Goal: Task Accomplishment & Management: Complete application form

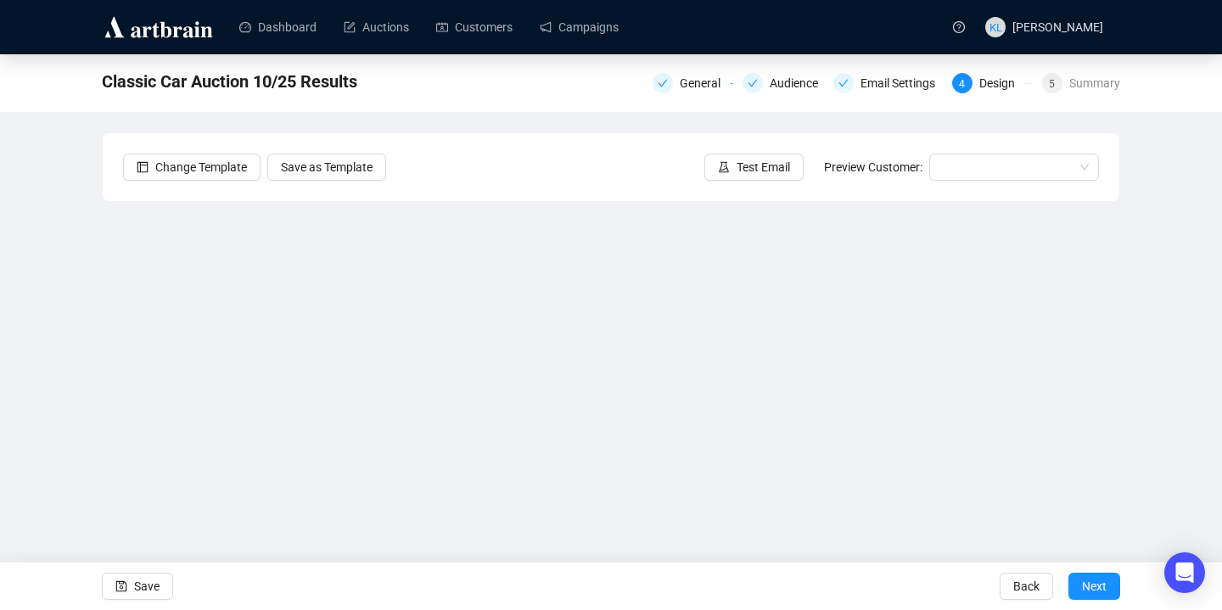
scroll to position [21, 0]
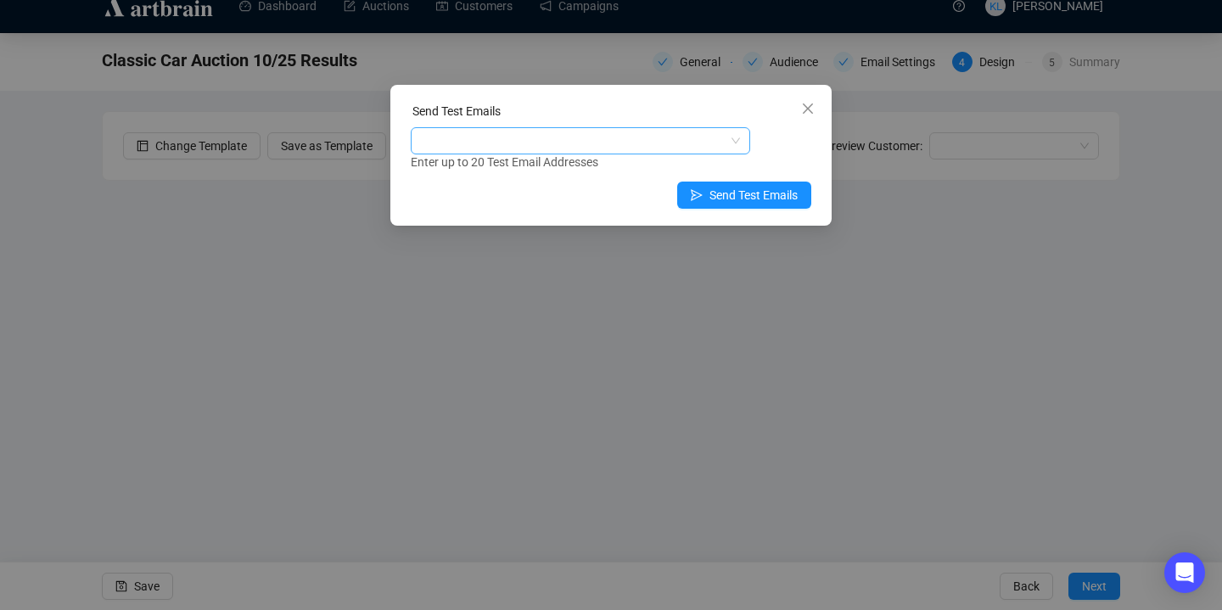
click at [658, 143] on div at bounding box center [571, 141] width 315 height 24
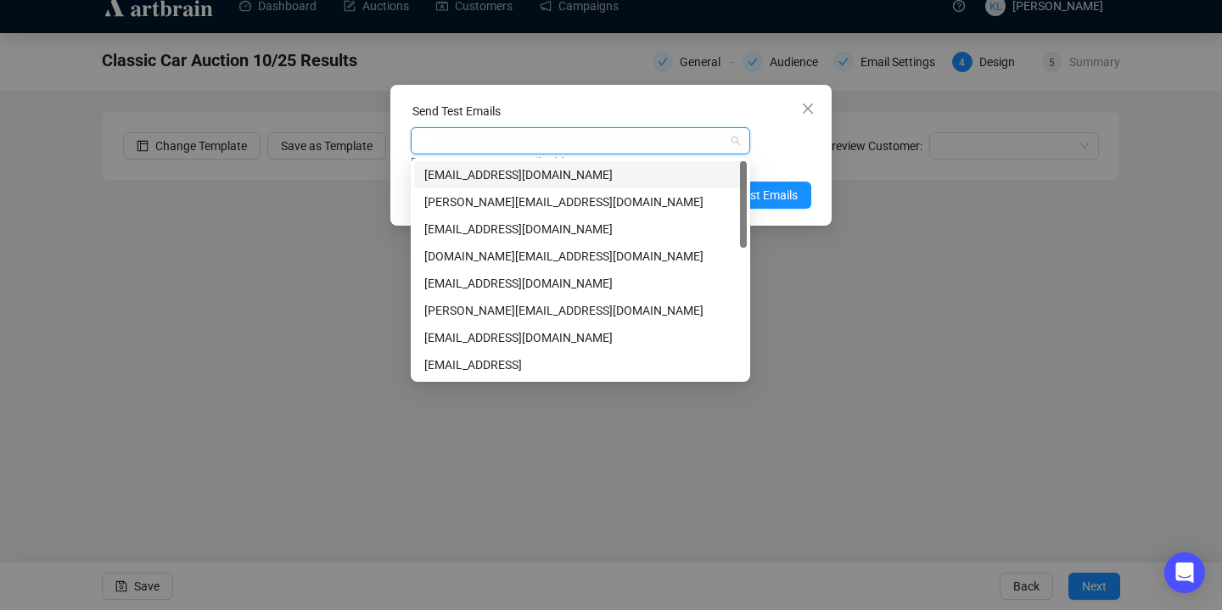
click at [661, 176] on div "[EMAIL_ADDRESS][DOMAIN_NAME]" at bounding box center [580, 174] width 312 height 19
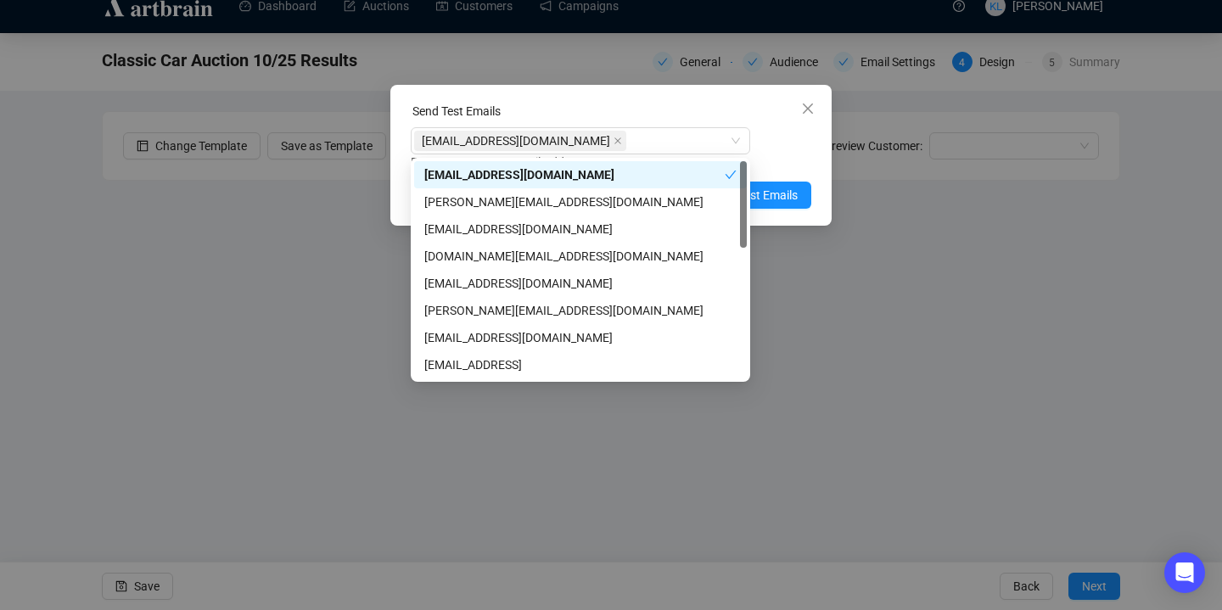
click at [775, 164] on div "Enter up to 20 Test Email Addresses" at bounding box center [611, 163] width 401 height 20
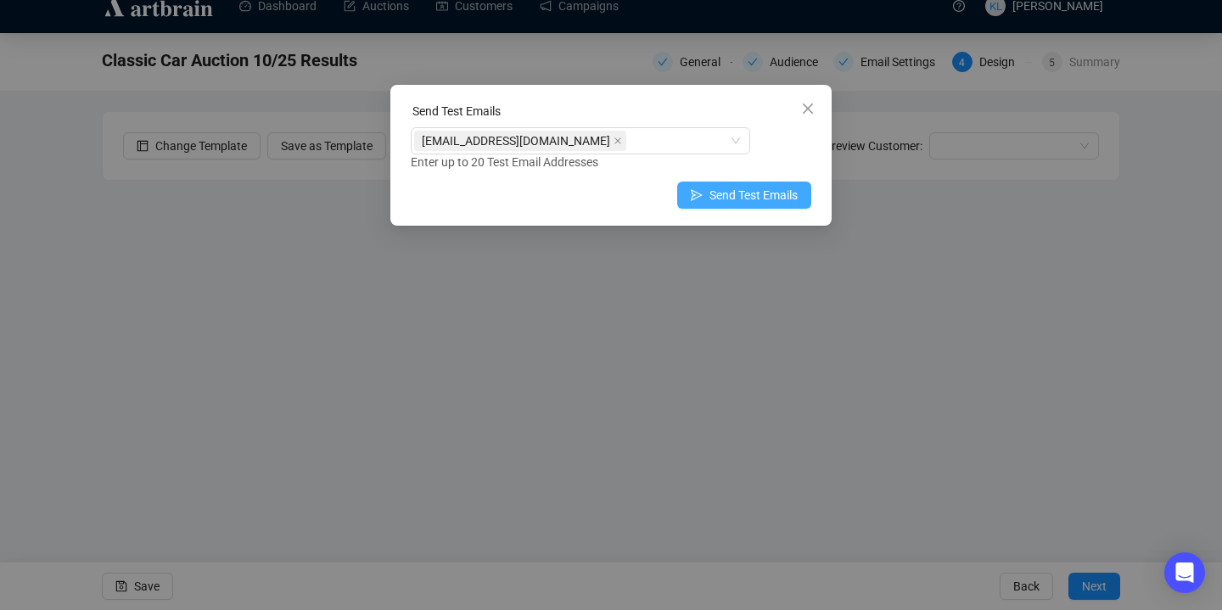
click at [773, 189] on span "Send Test Emails" at bounding box center [753, 195] width 88 height 19
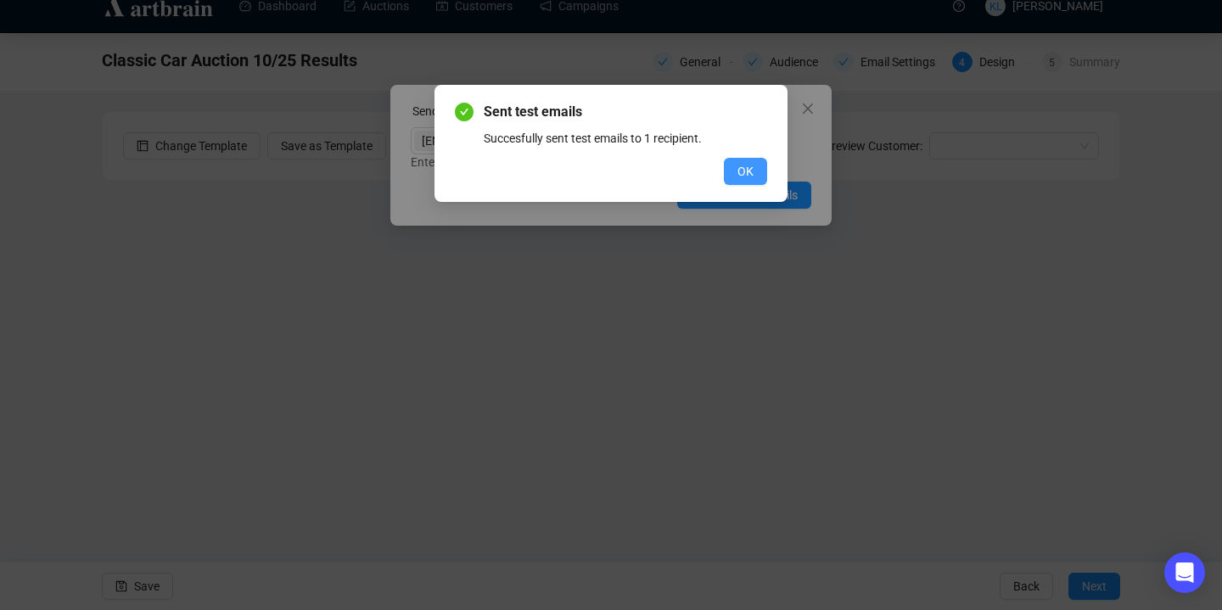
click at [747, 172] on span "OK" at bounding box center [745, 171] width 16 height 19
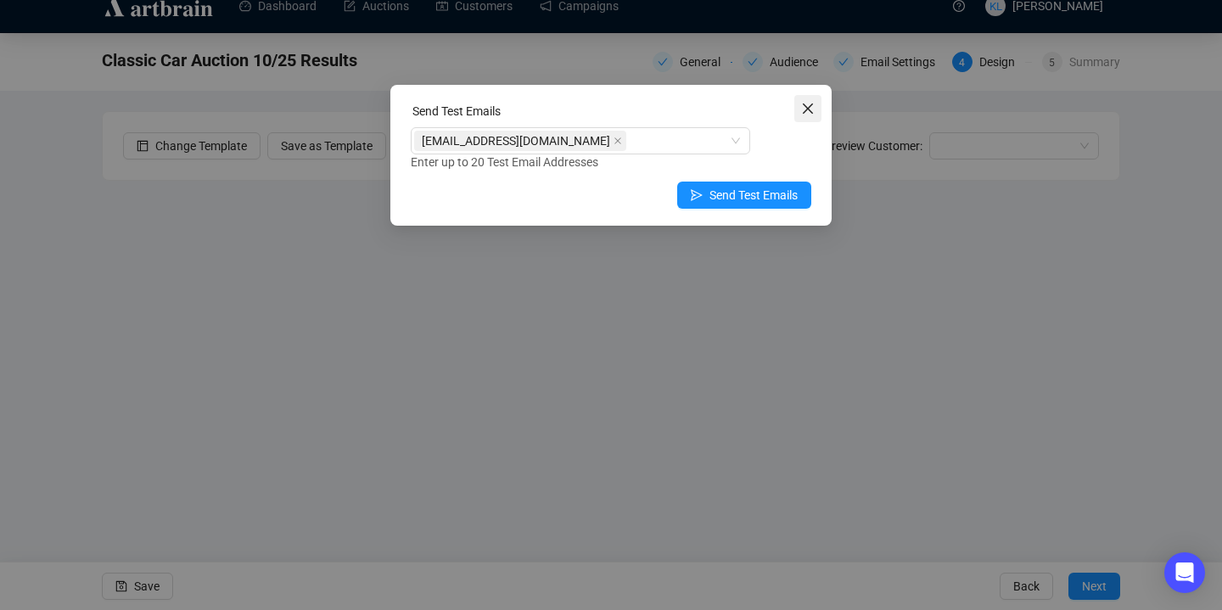
click at [804, 116] on button "Close" at bounding box center [807, 108] width 27 height 27
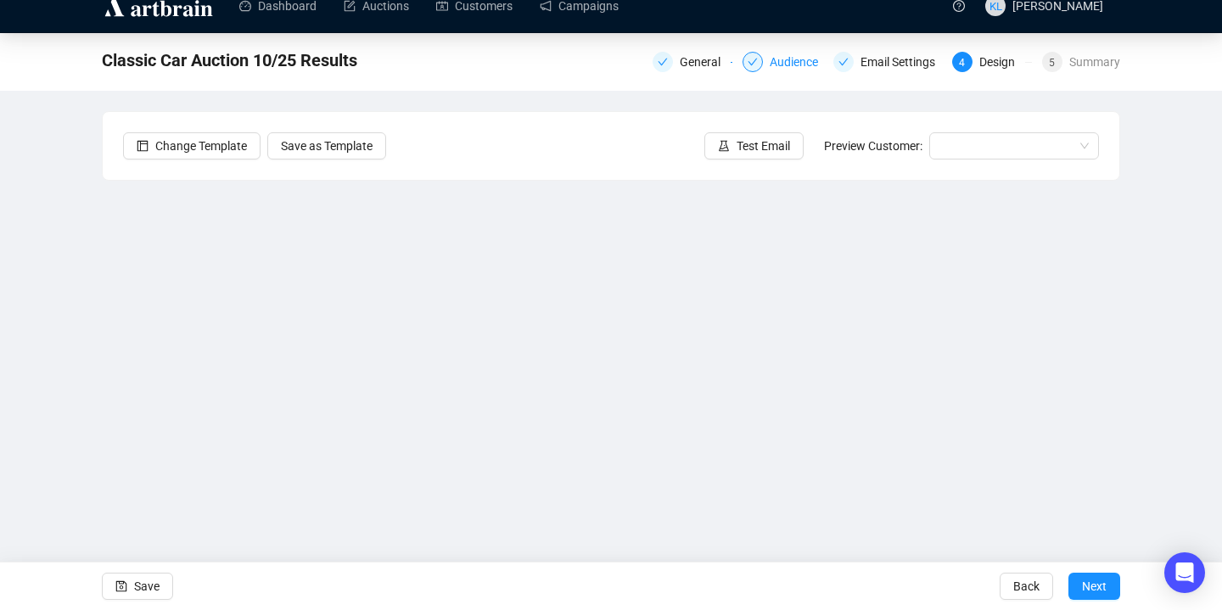
click at [772, 62] on div "Audience" at bounding box center [799, 62] width 59 height 20
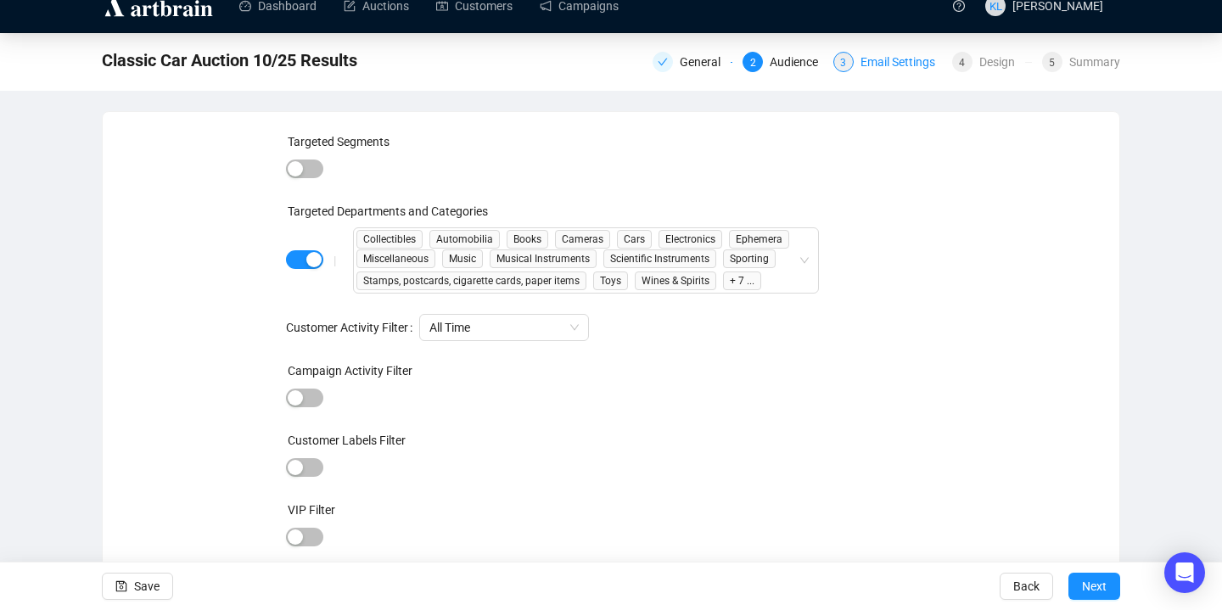
click at [851, 54] on div "3 Email Settings" at bounding box center [887, 62] width 109 height 20
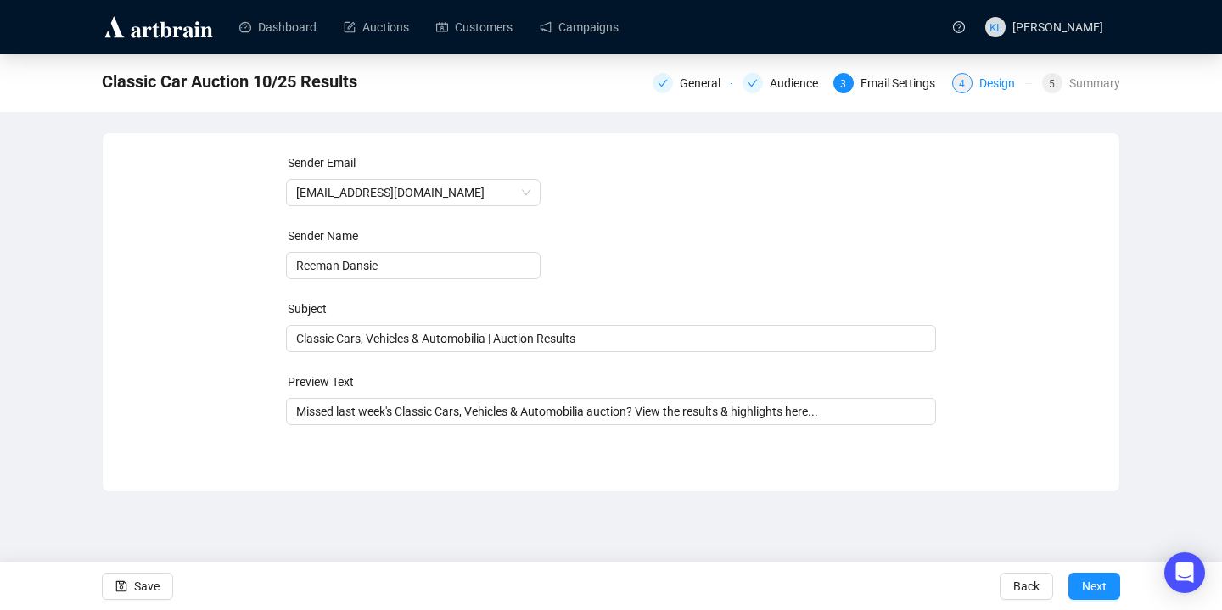
click at [979, 80] on div "Design" at bounding box center [1002, 83] width 46 height 20
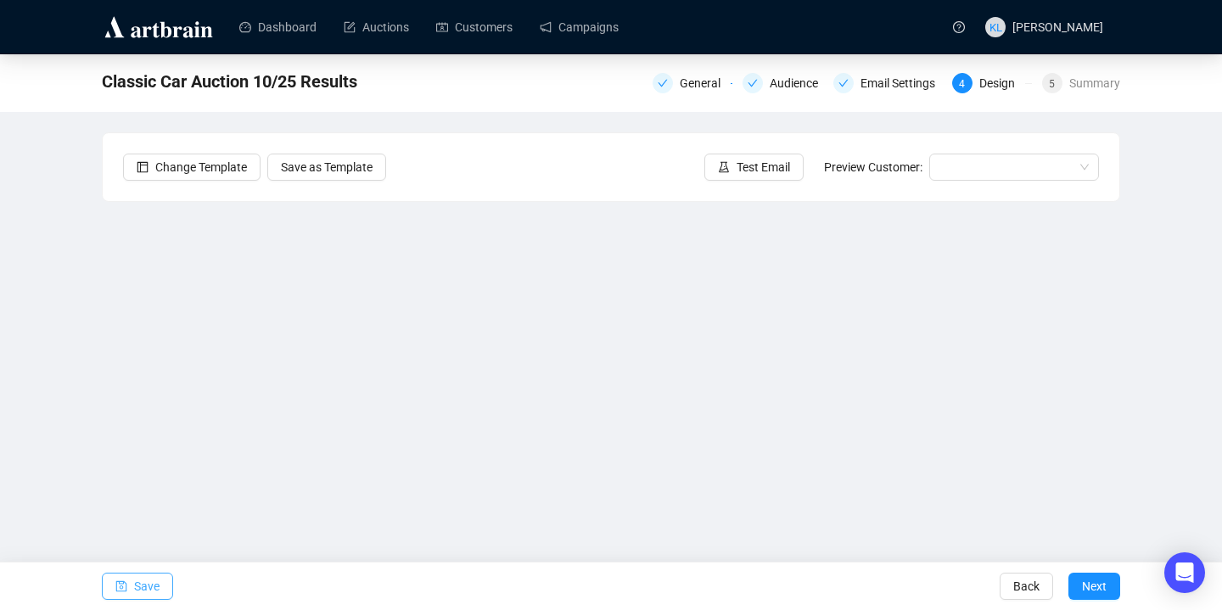
click at [132, 597] on button "Save" at bounding box center [137, 586] width 71 height 27
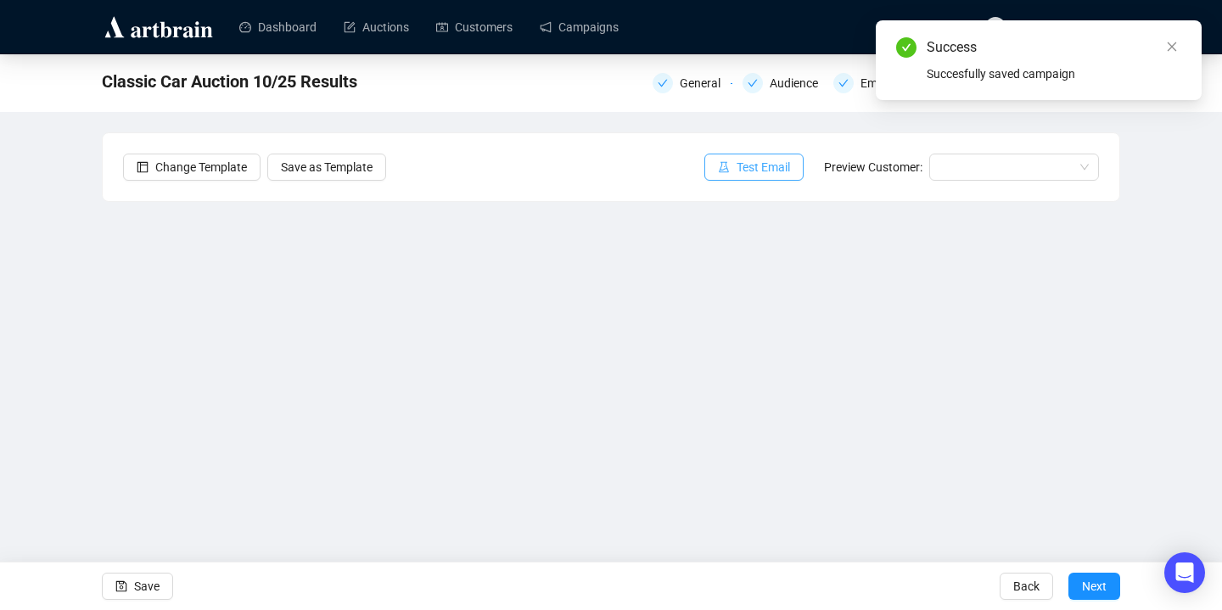
click at [764, 165] on span "Test Email" at bounding box center [763, 167] width 53 height 19
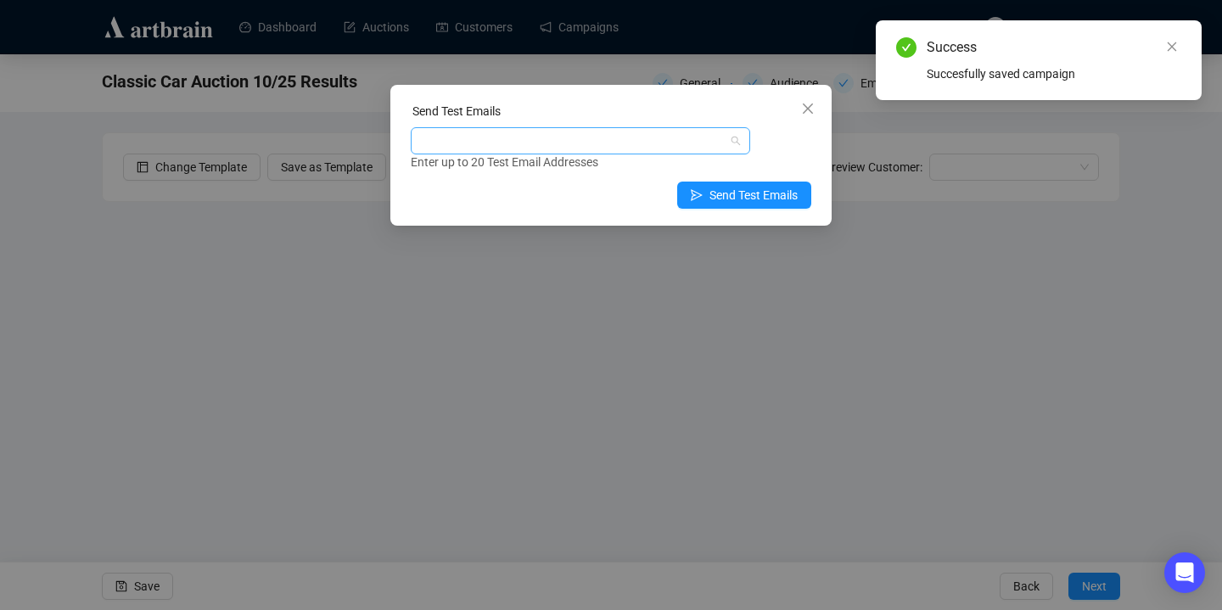
click at [675, 137] on div at bounding box center [571, 141] width 315 height 24
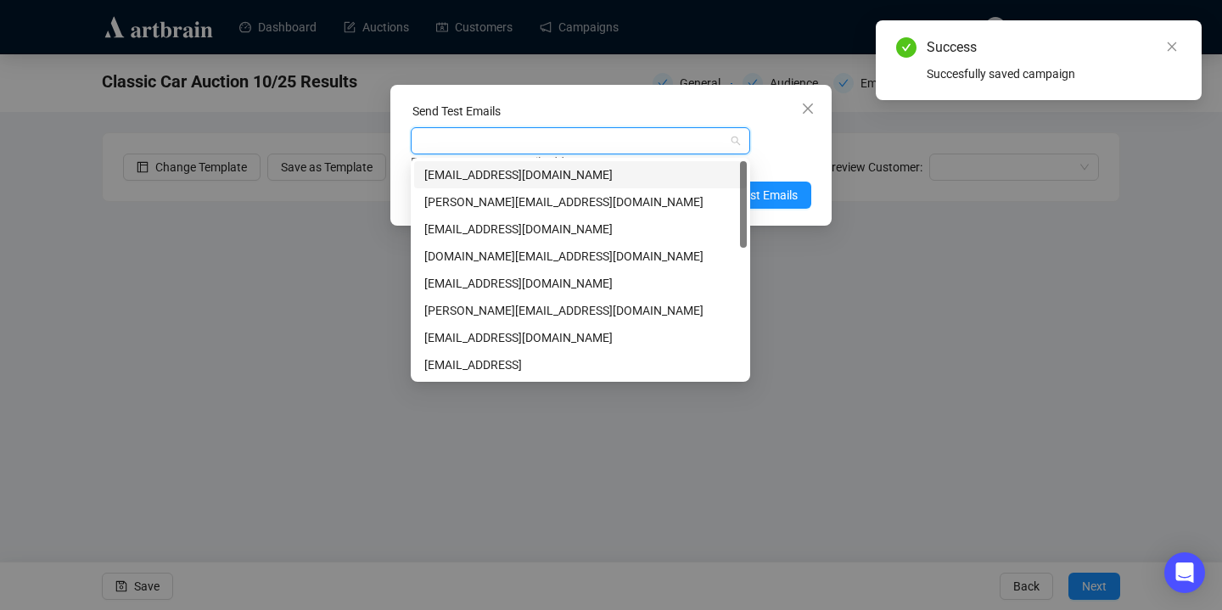
click at [673, 170] on div "[EMAIL_ADDRESS][DOMAIN_NAME]" at bounding box center [580, 174] width 312 height 19
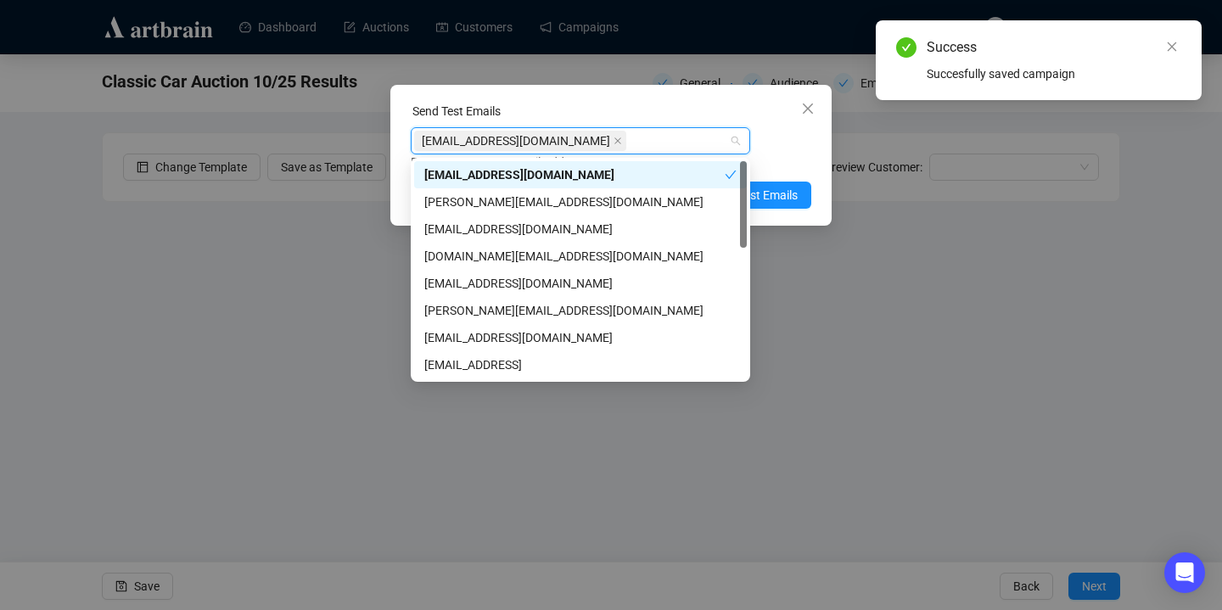
click at [772, 155] on div "Enter up to 20 Test Email Addresses" at bounding box center [611, 163] width 401 height 20
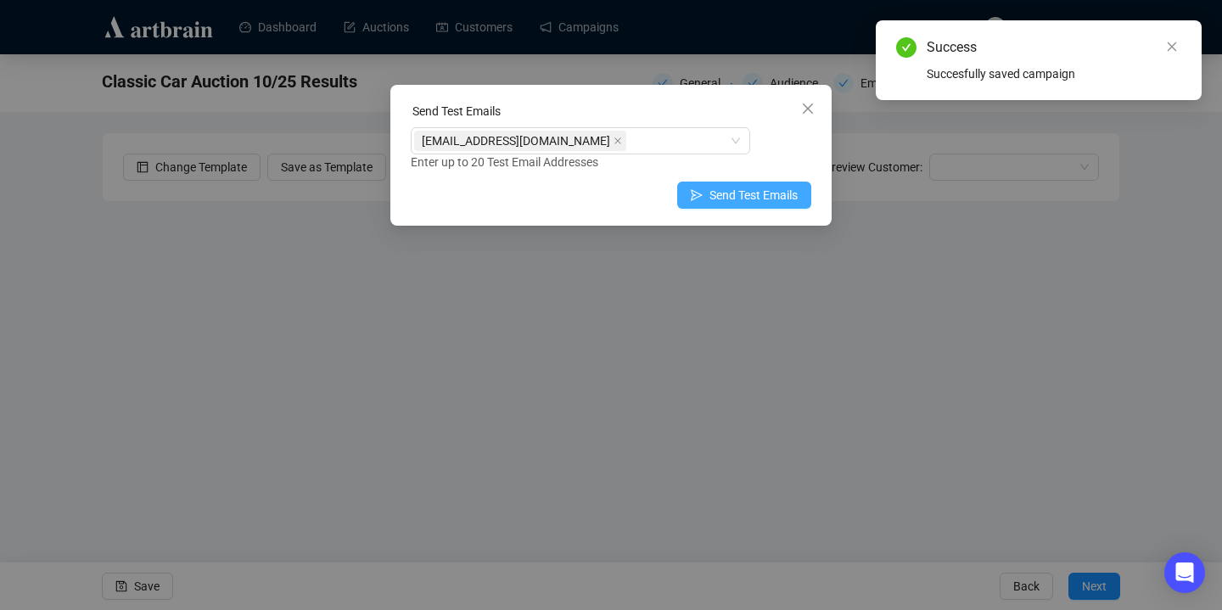
click at [759, 201] on span "Send Test Emails" at bounding box center [753, 195] width 88 height 19
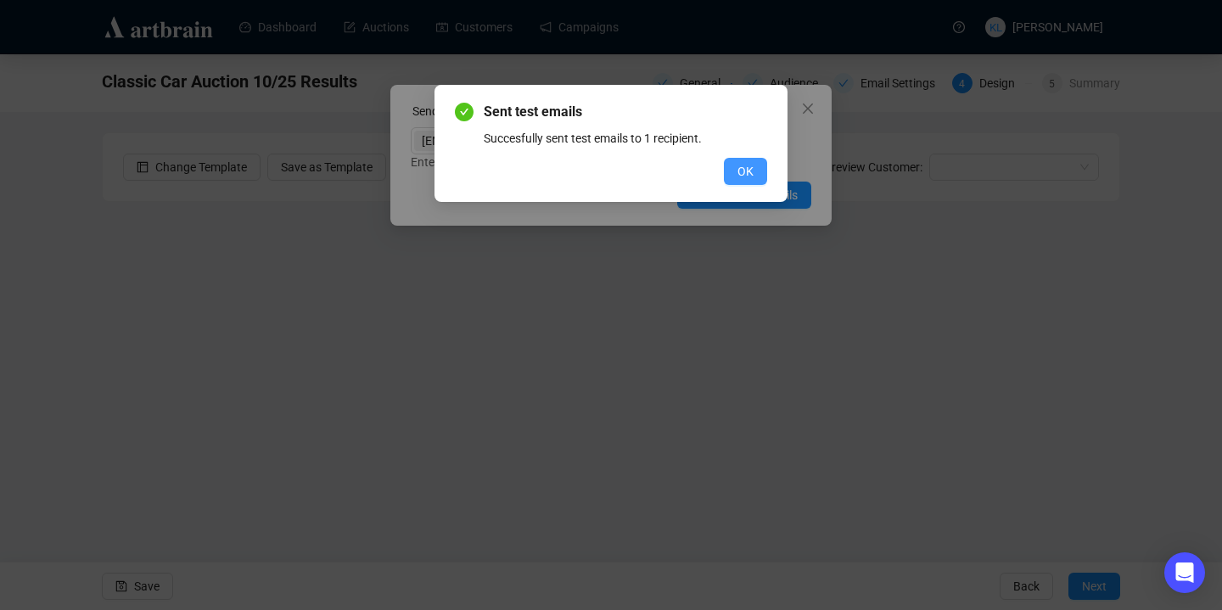
click at [733, 170] on button "OK" at bounding box center [745, 171] width 43 height 27
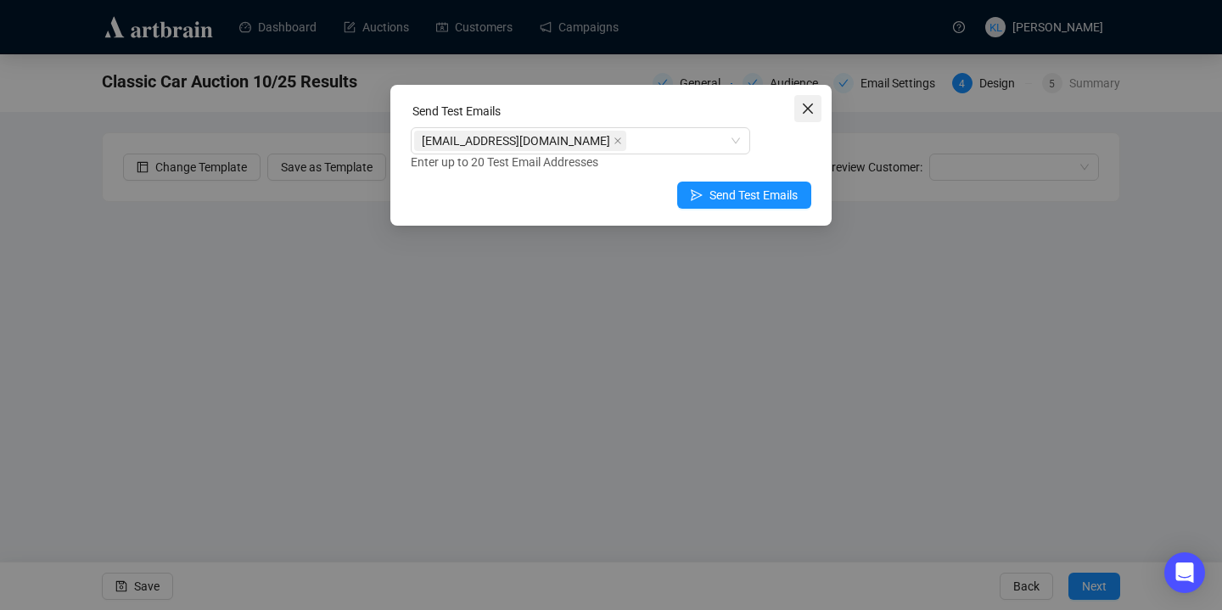
click at [818, 105] on span "Close" at bounding box center [807, 109] width 27 height 14
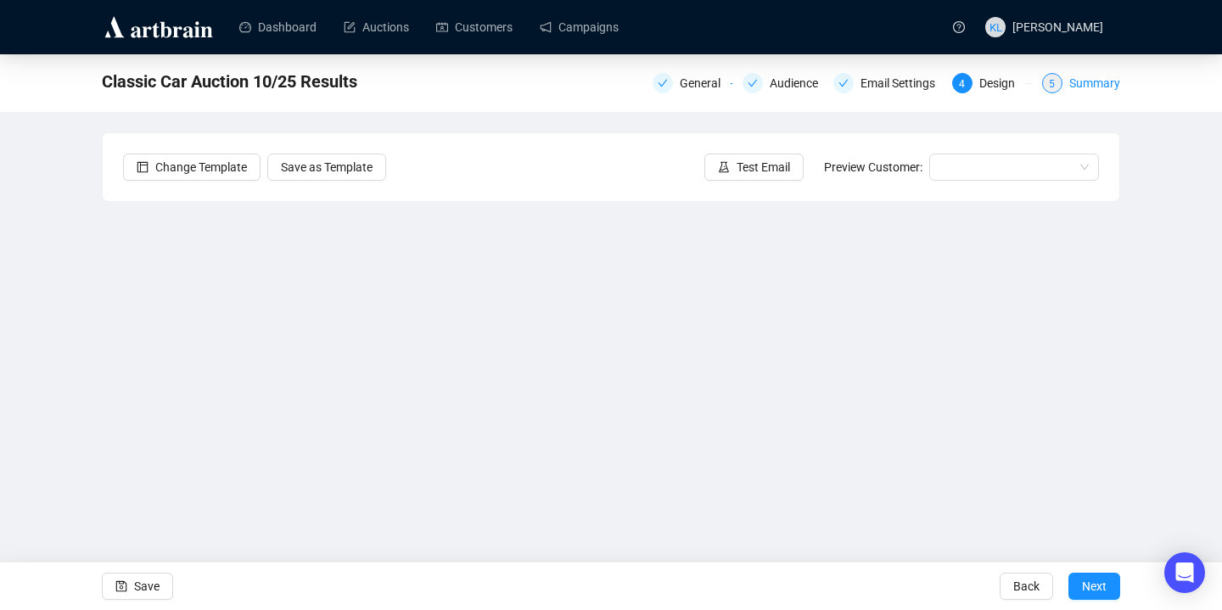
click at [1077, 81] on div "Summary" at bounding box center [1094, 83] width 51 height 20
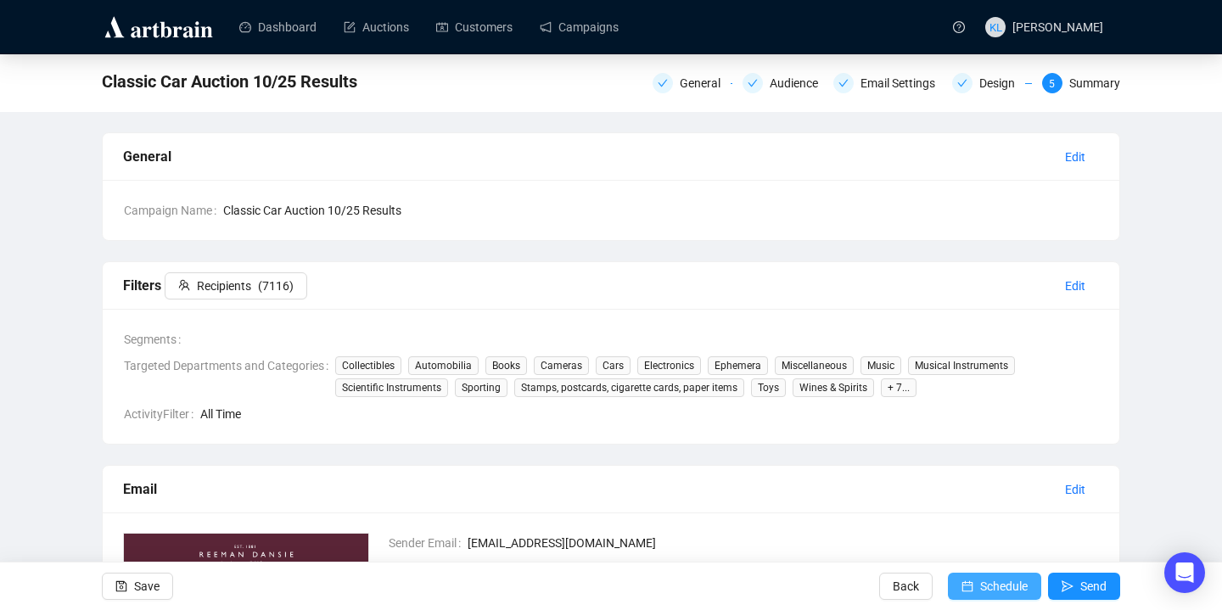
click at [973, 574] on button "Schedule" at bounding box center [994, 586] width 93 height 27
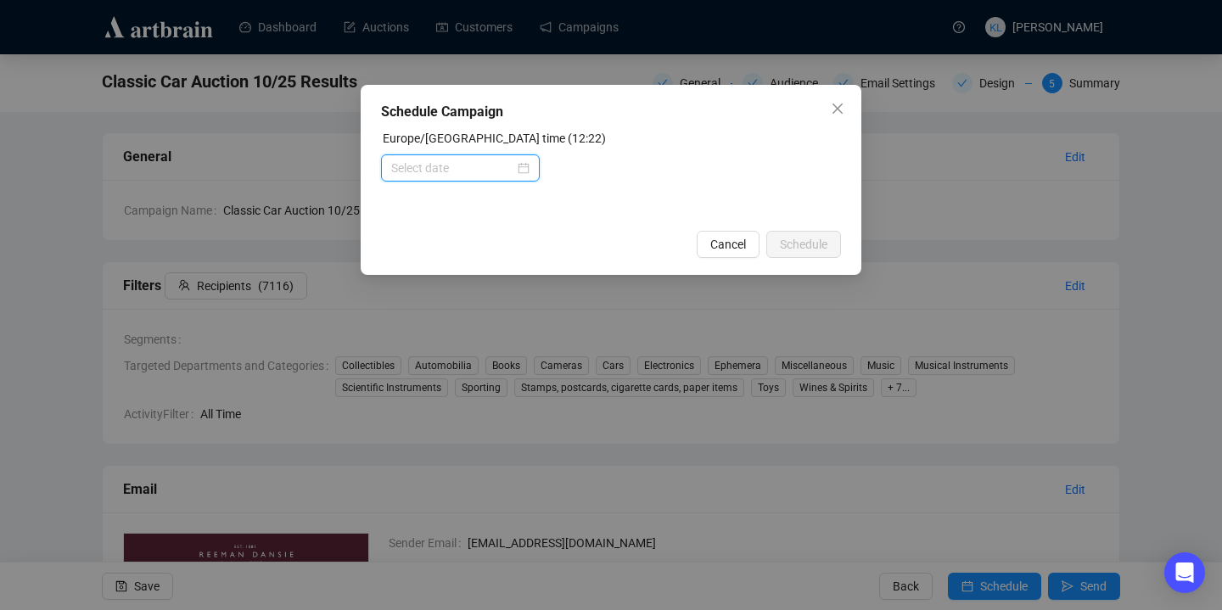
click at [498, 172] on input at bounding box center [452, 168] width 123 height 19
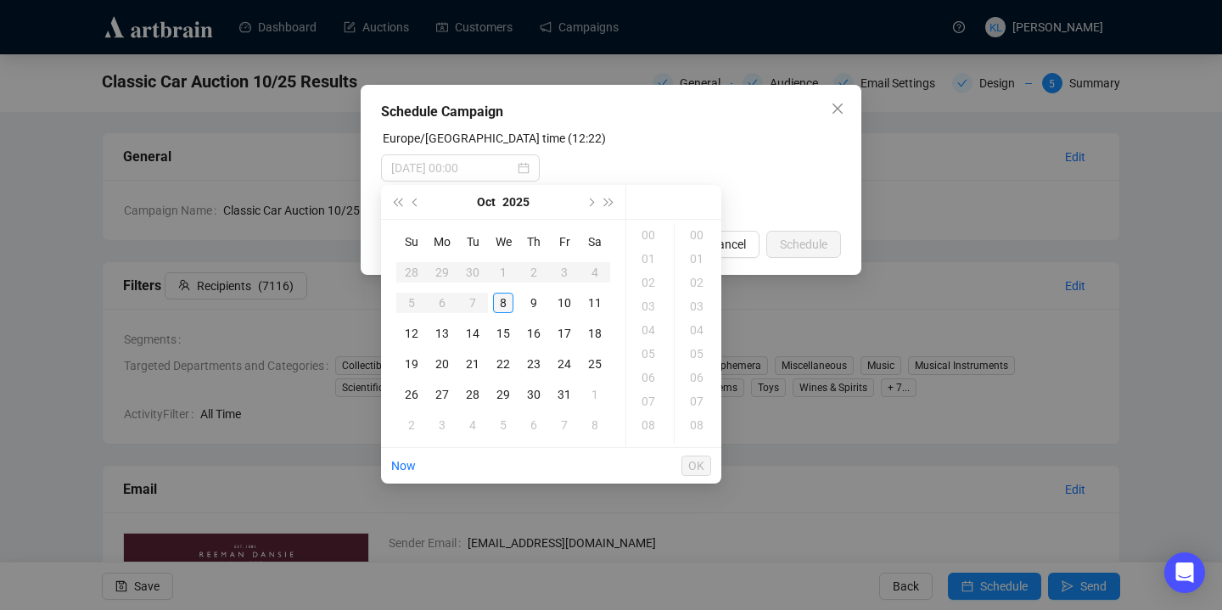
click at [496, 297] on div "8" at bounding box center [503, 303] width 20 height 20
click at [649, 394] on div "19" at bounding box center [650, 401] width 41 height 24
click at [696, 254] on div "30" at bounding box center [698, 260] width 41 height 24
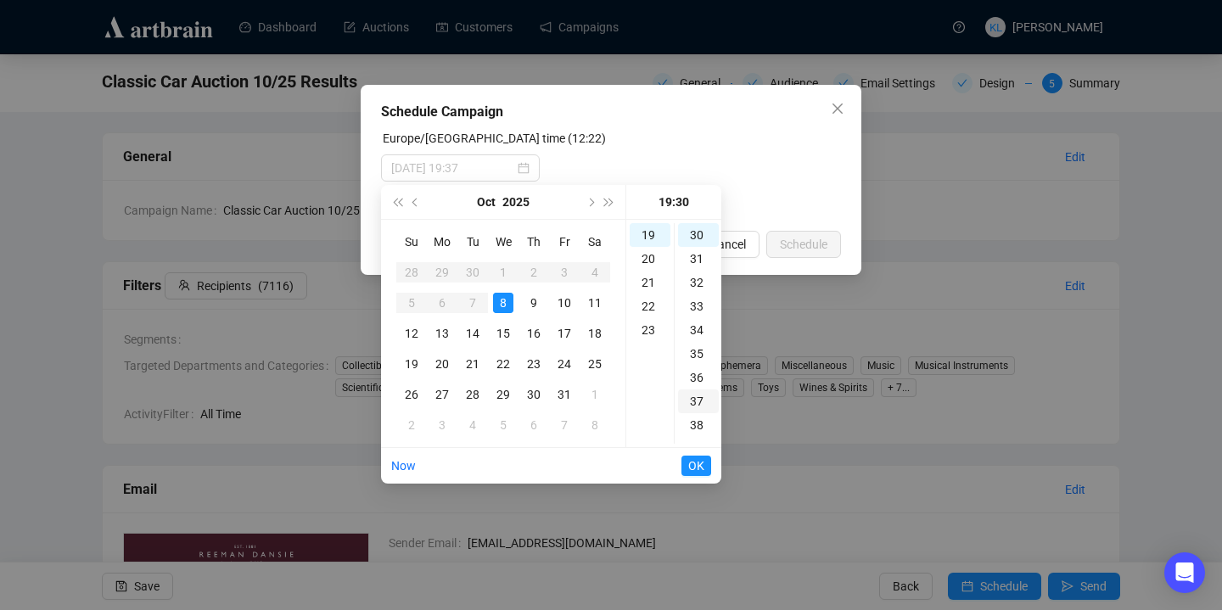
scroll to position [713, 0]
type input "[DATE] 19:30"
click at [697, 457] on span "OK" at bounding box center [696, 466] width 16 height 32
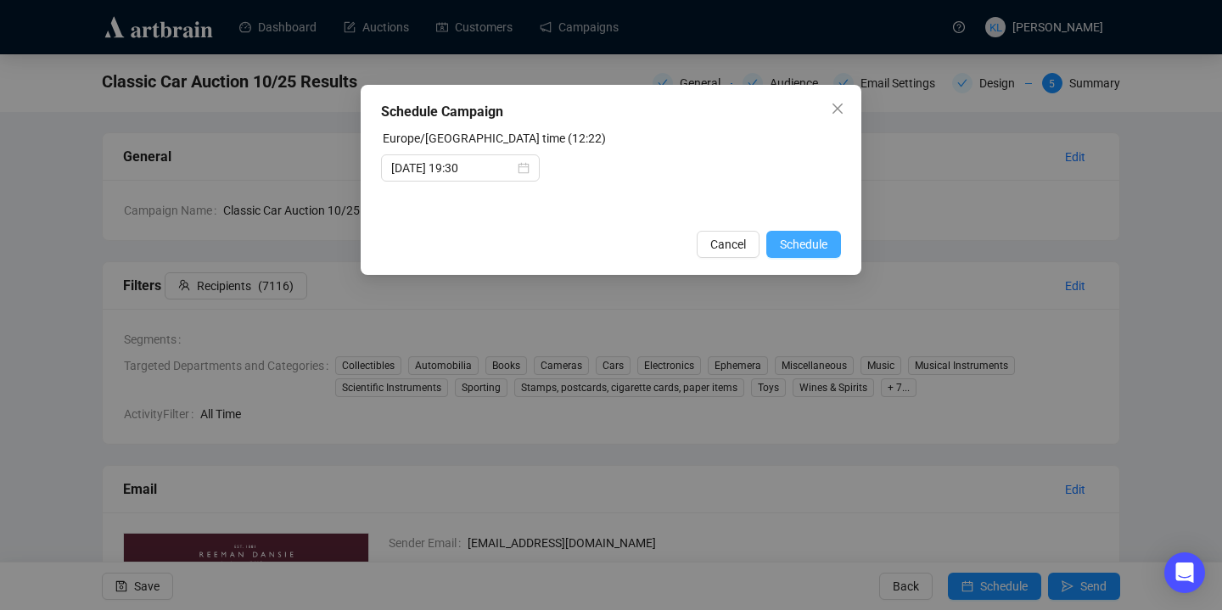
click at [794, 244] on span "Schedule" at bounding box center [804, 244] width 48 height 19
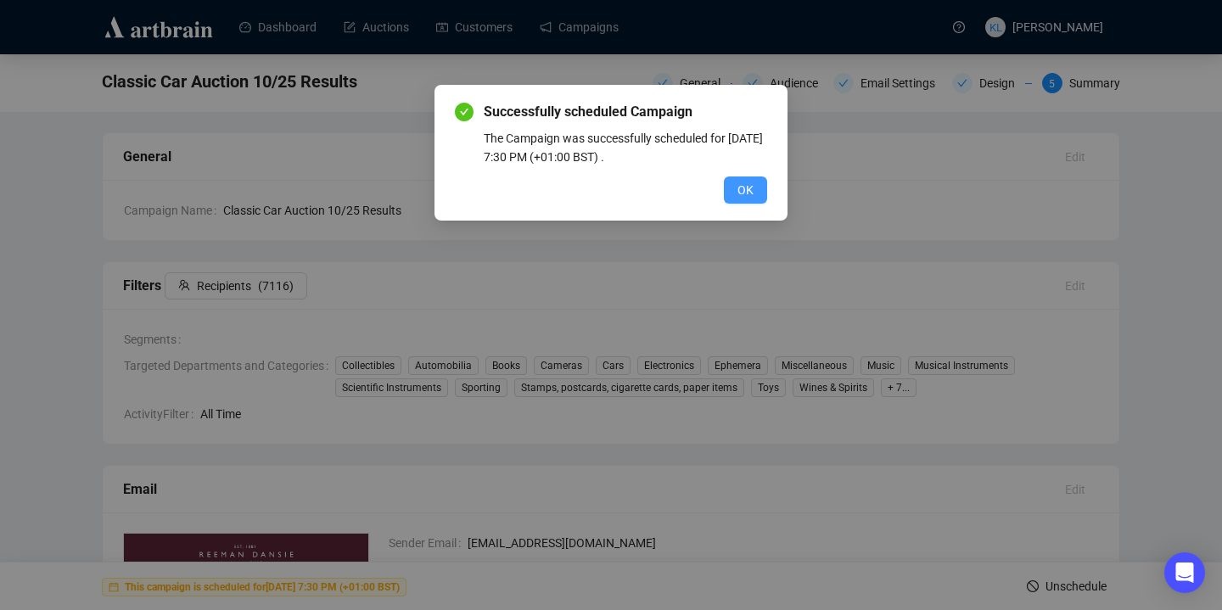
click at [745, 185] on span "OK" at bounding box center [745, 190] width 16 height 19
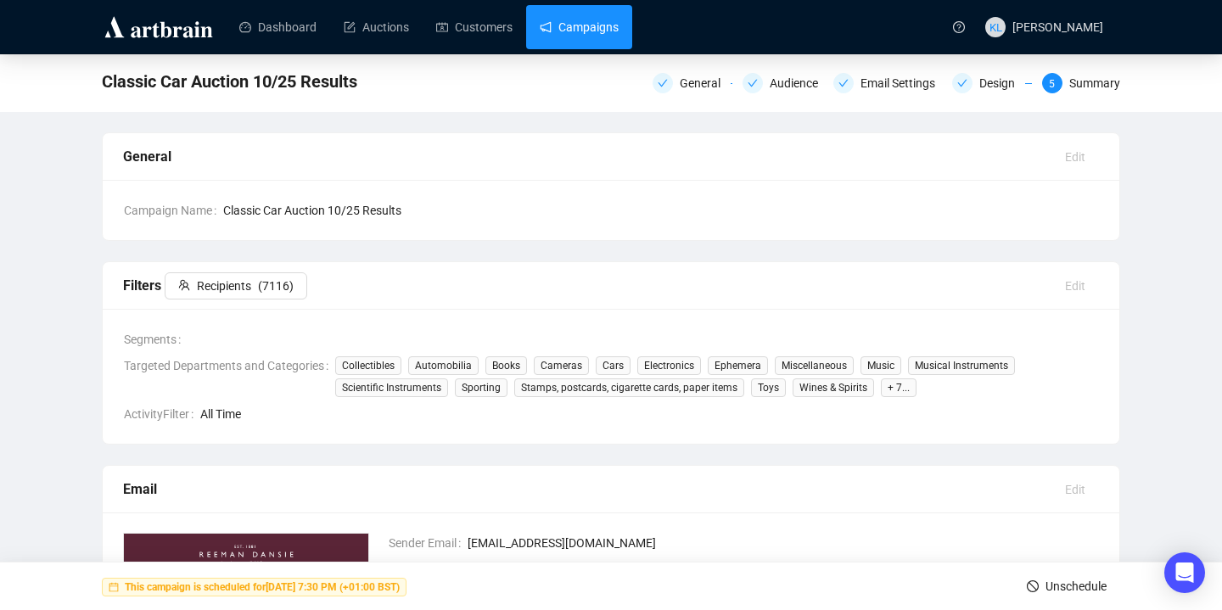
click at [590, 39] on link "Campaigns" at bounding box center [579, 27] width 79 height 44
